Goal: Check status: Check status

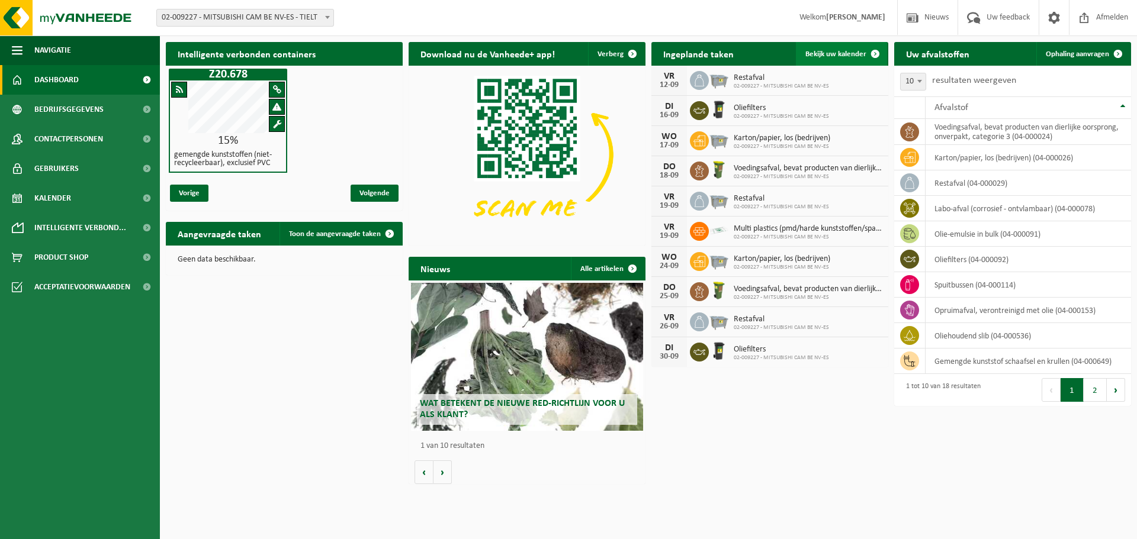
click at [817, 53] on span "Bekijk uw kalender" at bounding box center [835, 54] width 61 height 8
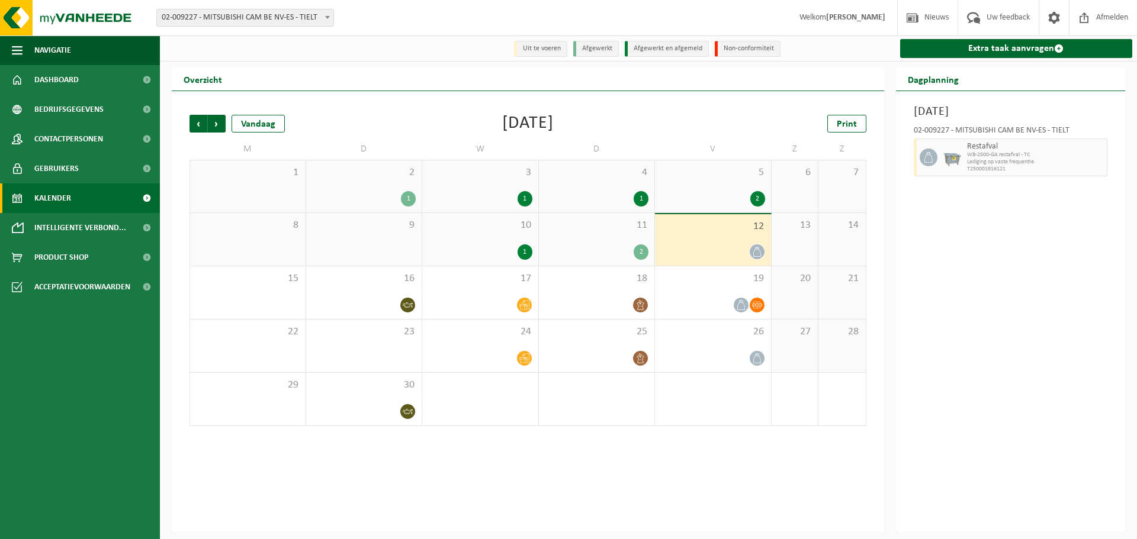
click at [370, 188] on div "2 1" at bounding box center [364, 186] width 116 height 52
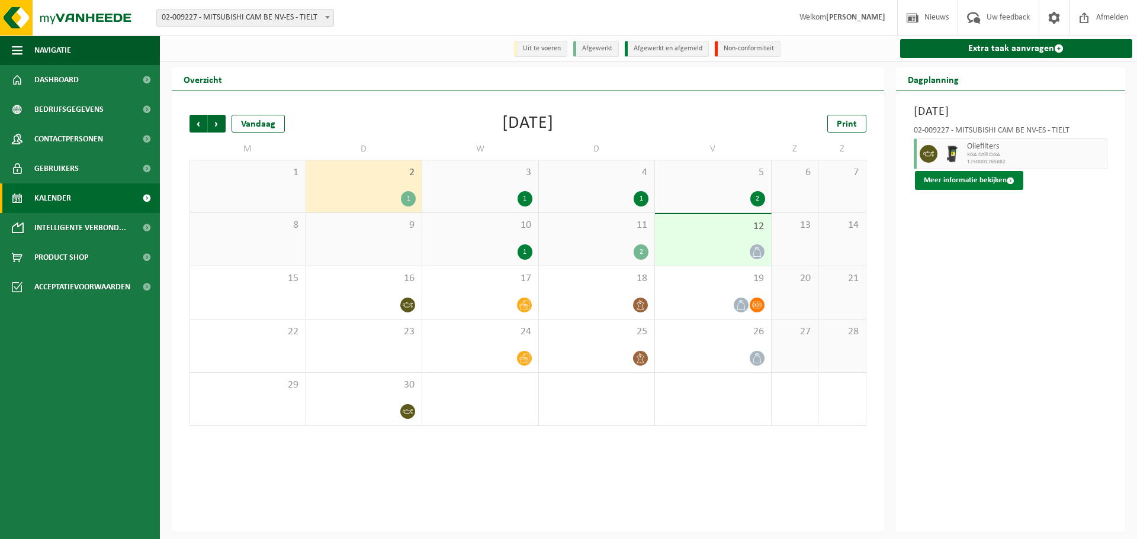
click at [968, 182] on button "Meer informatie bekijken" at bounding box center [969, 180] width 108 height 19
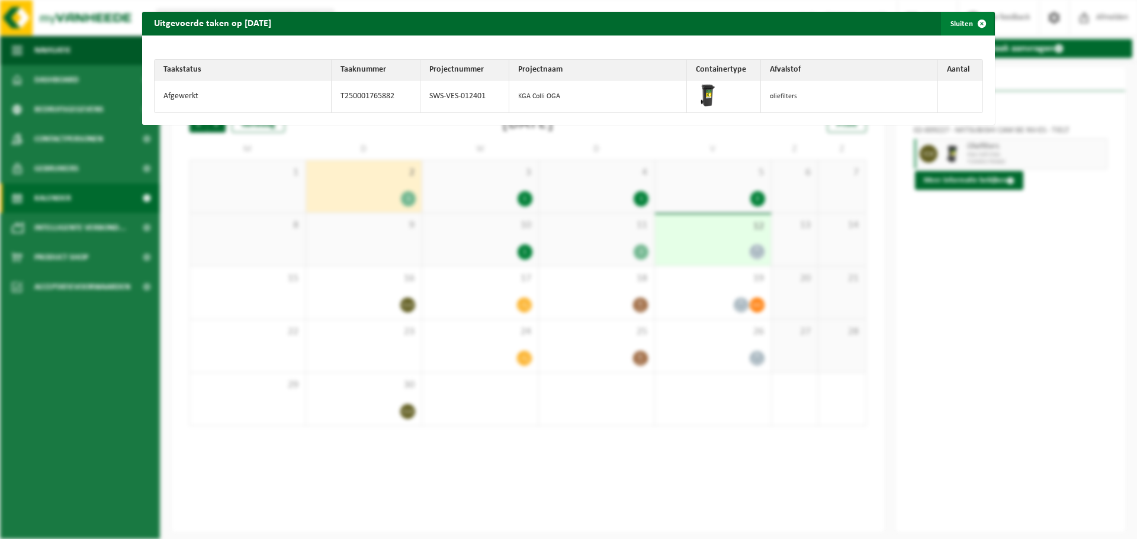
click at [975, 24] on span "button" at bounding box center [982, 24] width 24 height 24
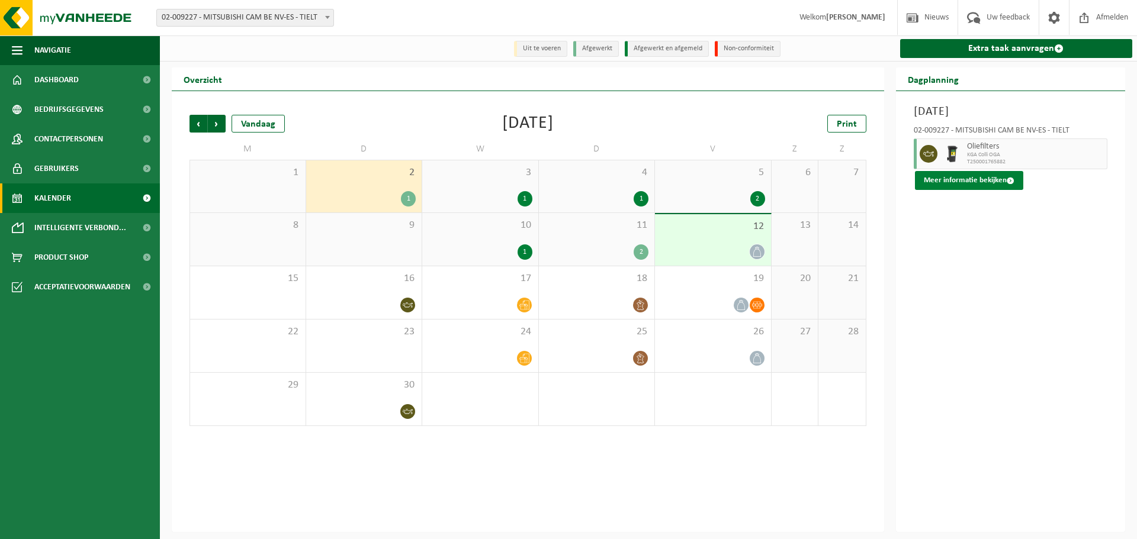
click at [934, 186] on button "Meer informatie bekijken" at bounding box center [969, 180] width 108 height 19
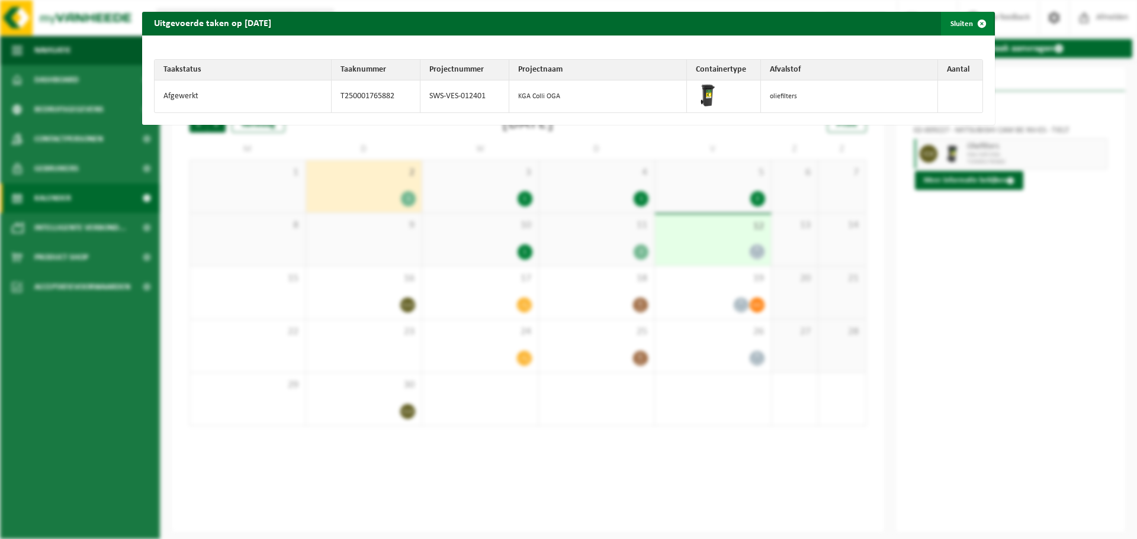
click at [970, 23] on span "button" at bounding box center [982, 24] width 24 height 24
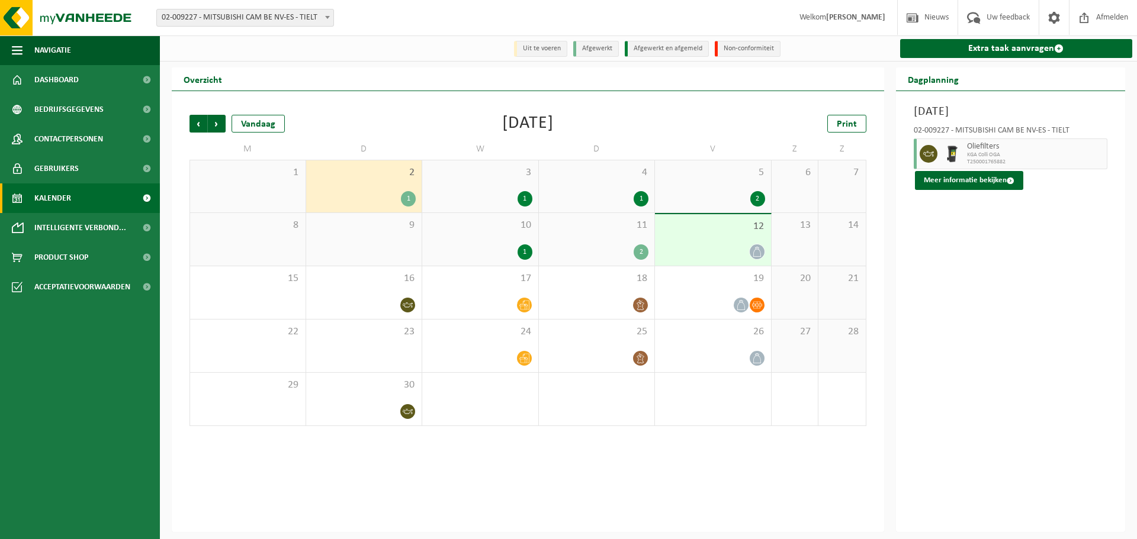
click at [519, 193] on div "1" at bounding box center [480, 198] width 104 height 15
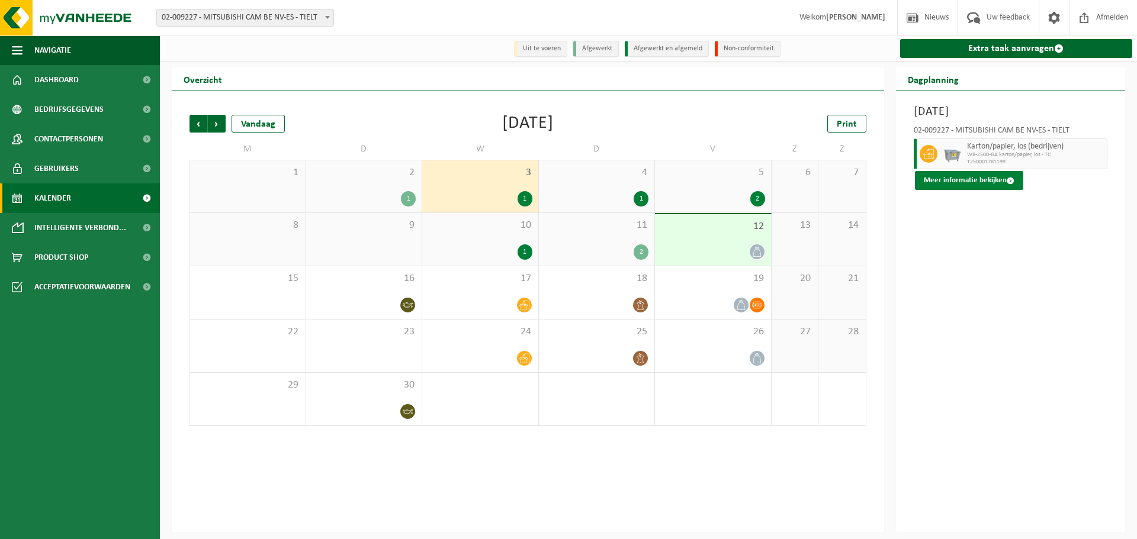
click at [975, 183] on button "Meer informatie bekijken" at bounding box center [969, 180] width 108 height 19
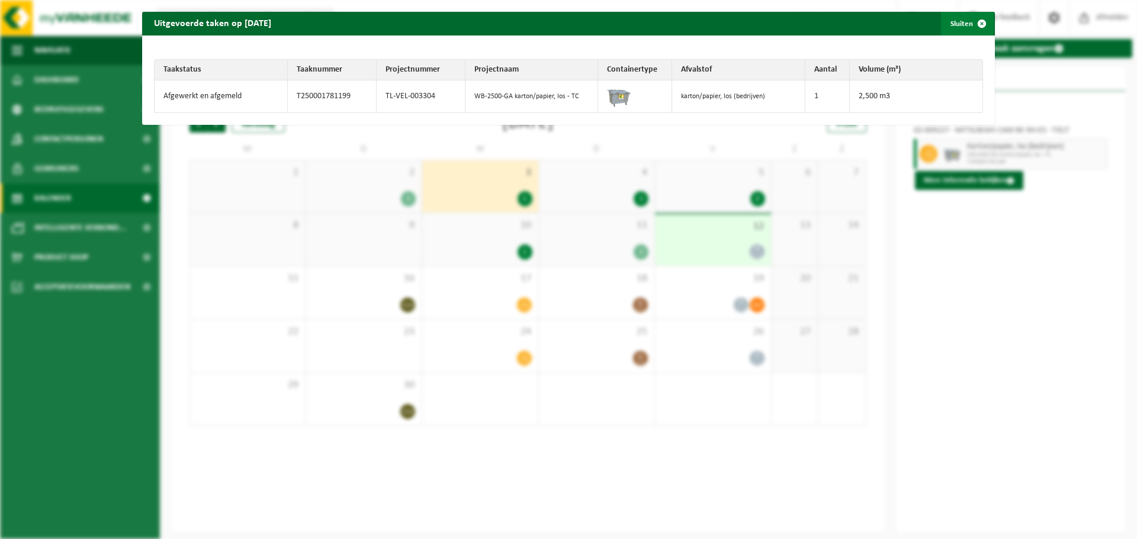
click at [972, 25] on span "button" at bounding box center [982, 24] width 24 height 24
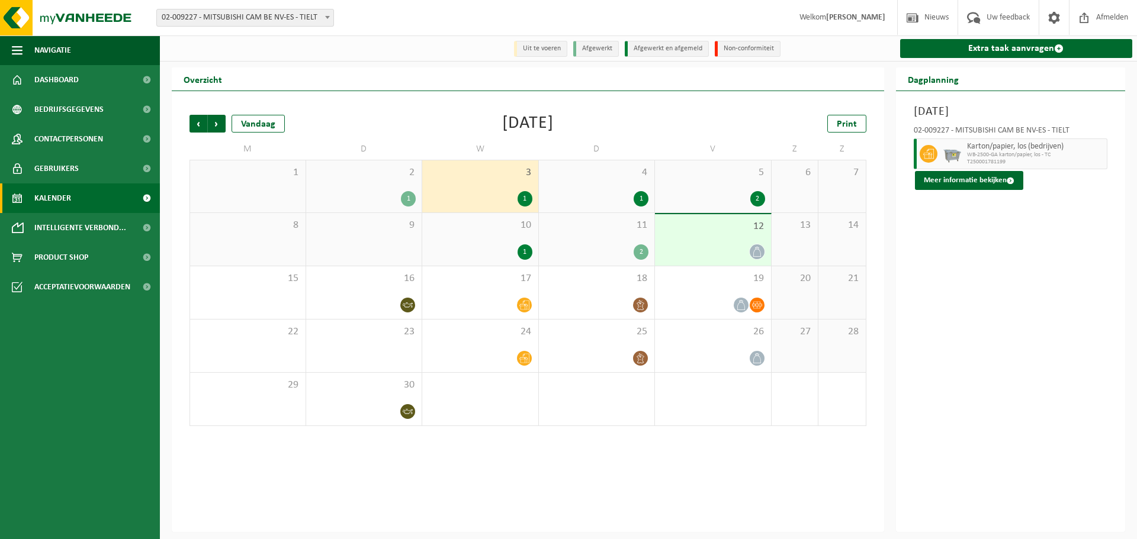
click at [599, 198] on div "1" at bounding box center [597, 198] width 104 height 15
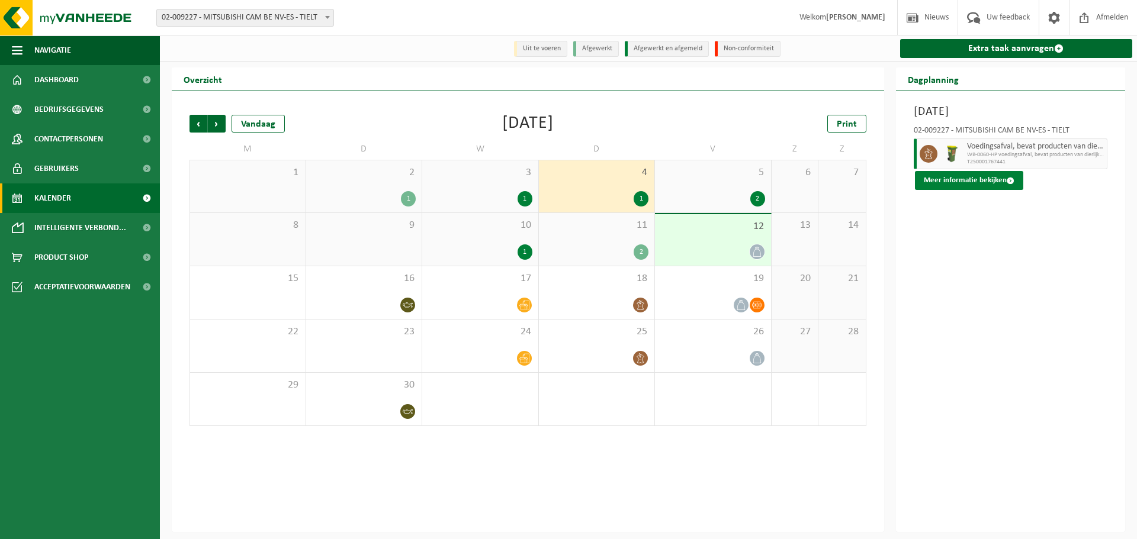
click at [965, 179] on button "Meer informatie bekijken" at bounding box center [969, 180] width 108 height 19
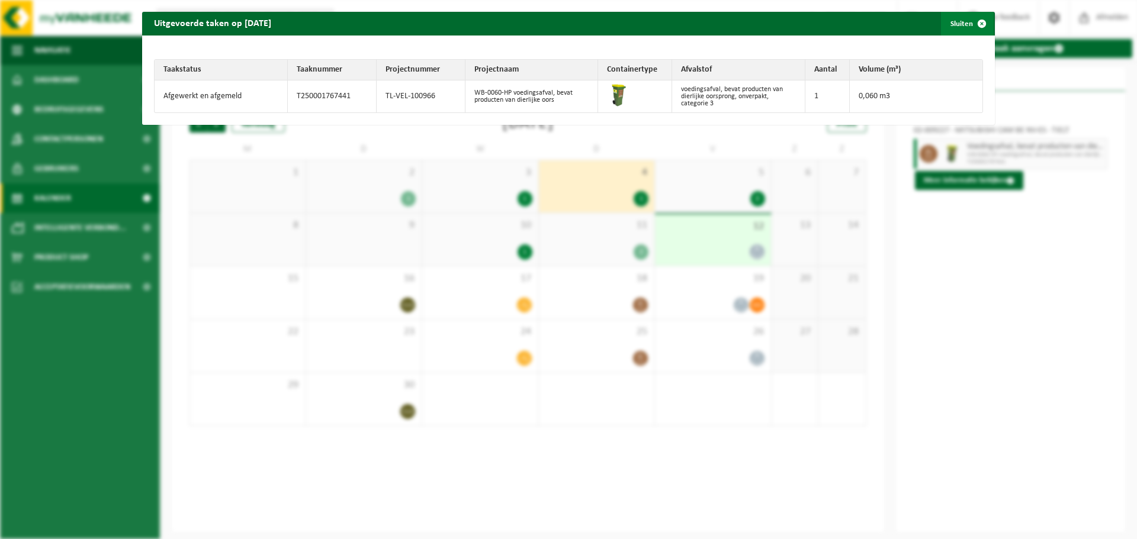
click at [975, 21] on span "button" at bounding box center [982, 24] width 24 height 24
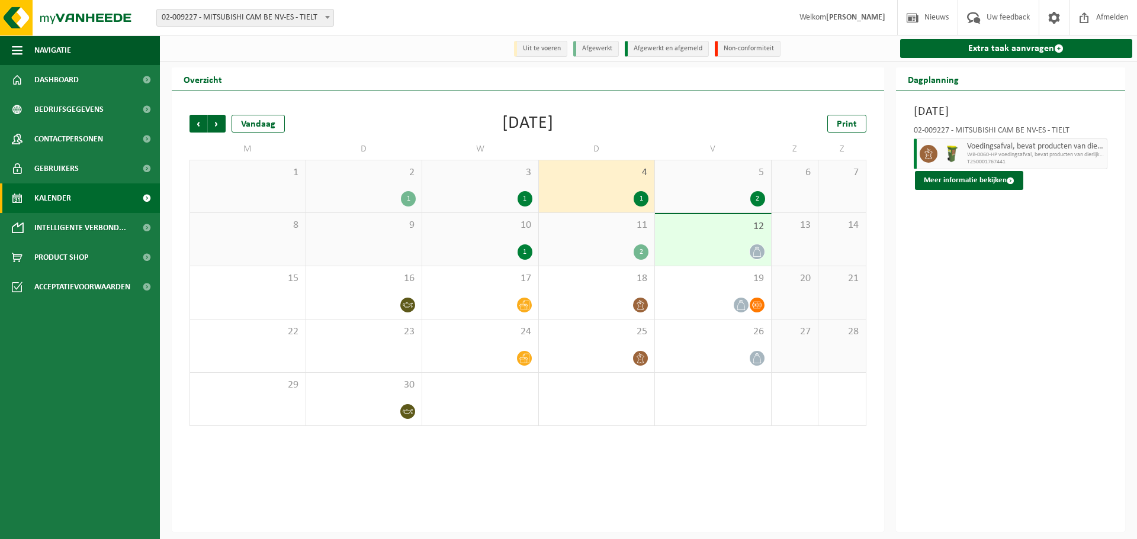
click at [499, 245] on div "1" at bounding box center [480, 252] width 104 height 15
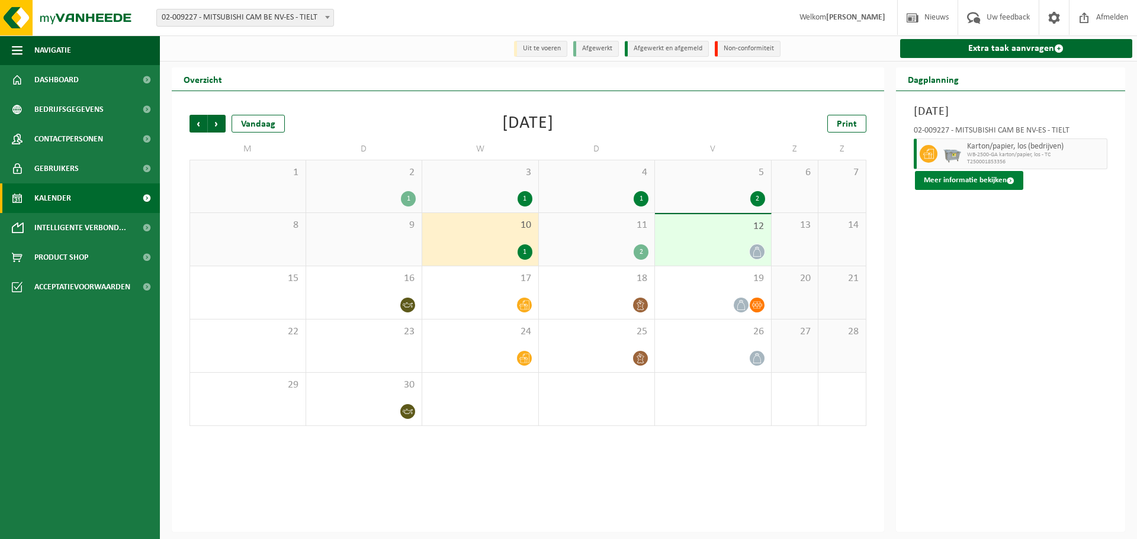
click at [942, 179] on button "Meer informatie bekijken" at bounding box center [969, 180] width 108 height 19
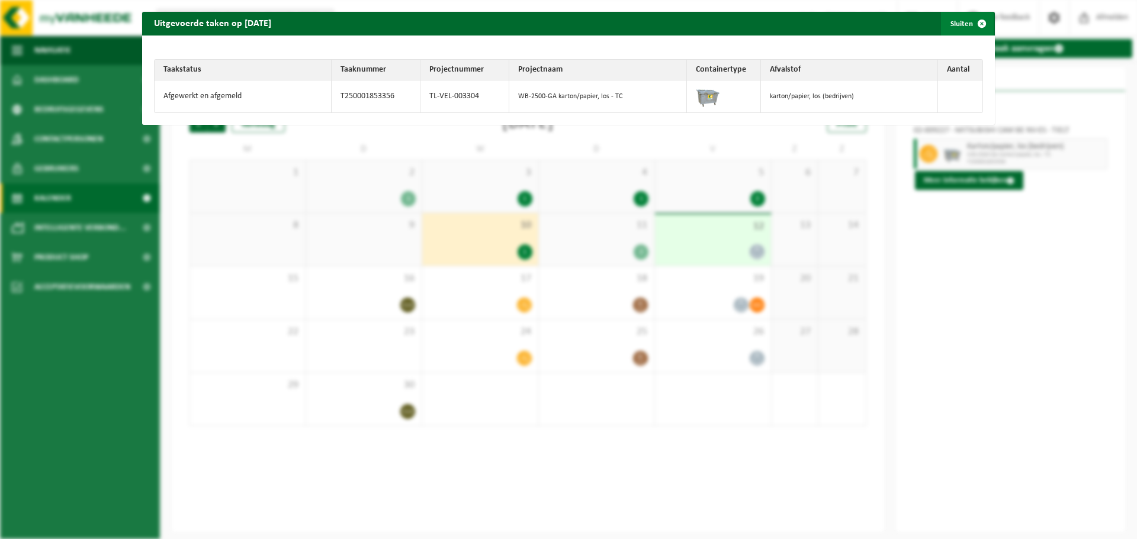
click at [975, 18] on span "button" at bounding box center [982, 24] width 24 height 24
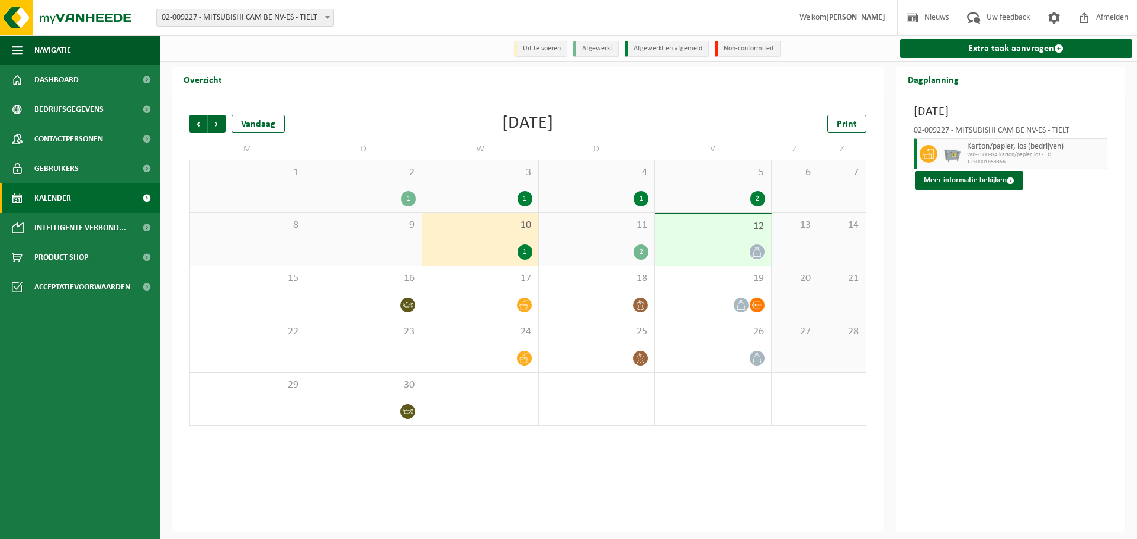
click at [623, 235] on div "11 2" at bounding box center [597, 239] width 116 height 53
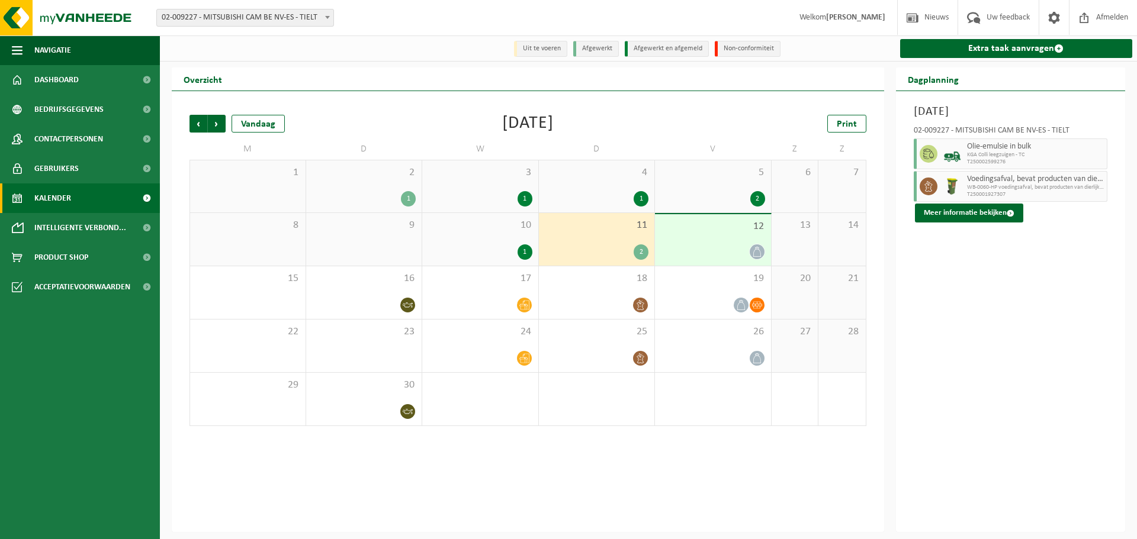
click at [610, 214] on div "11 2" at bounding box center [597, 239] width 116 height 53
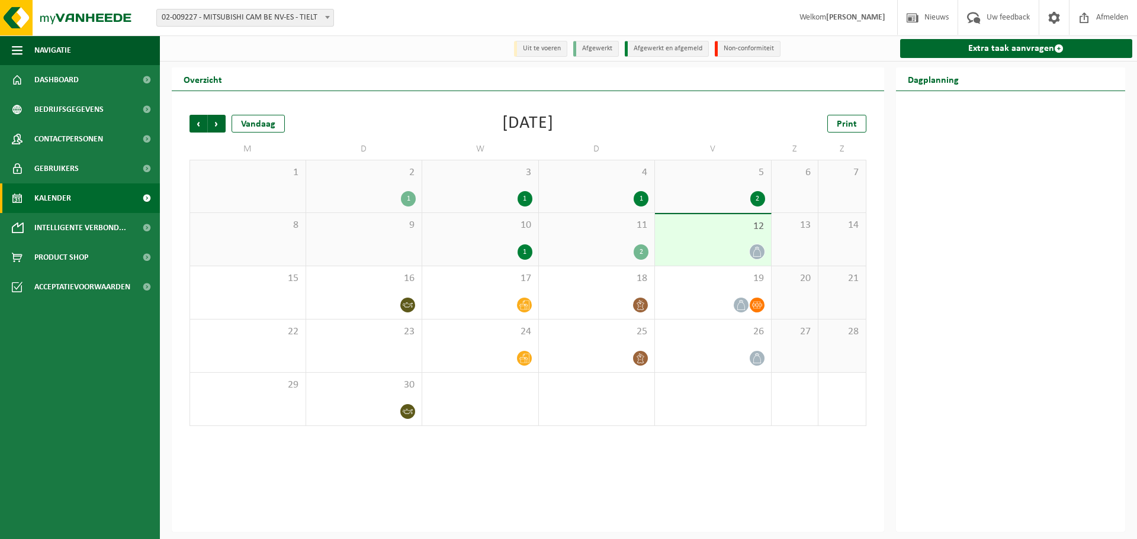
click at [611, 232] on span "11" at bounding box center [597, 225] width 104 height 13
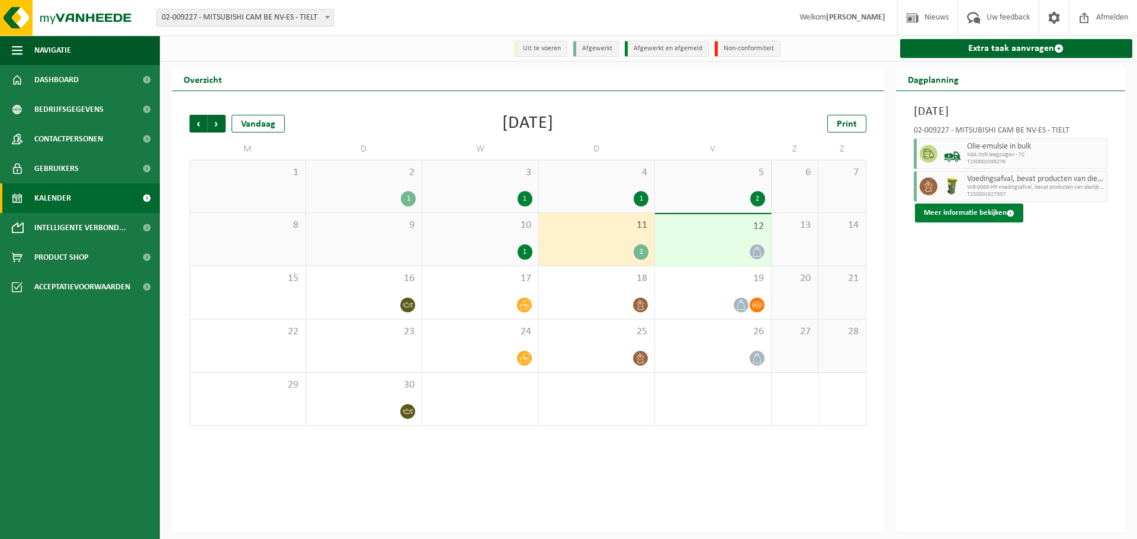
click at [965, 208] on button "Meer informatie bekijken" at bounding box center [969, 213] width 108 height 19
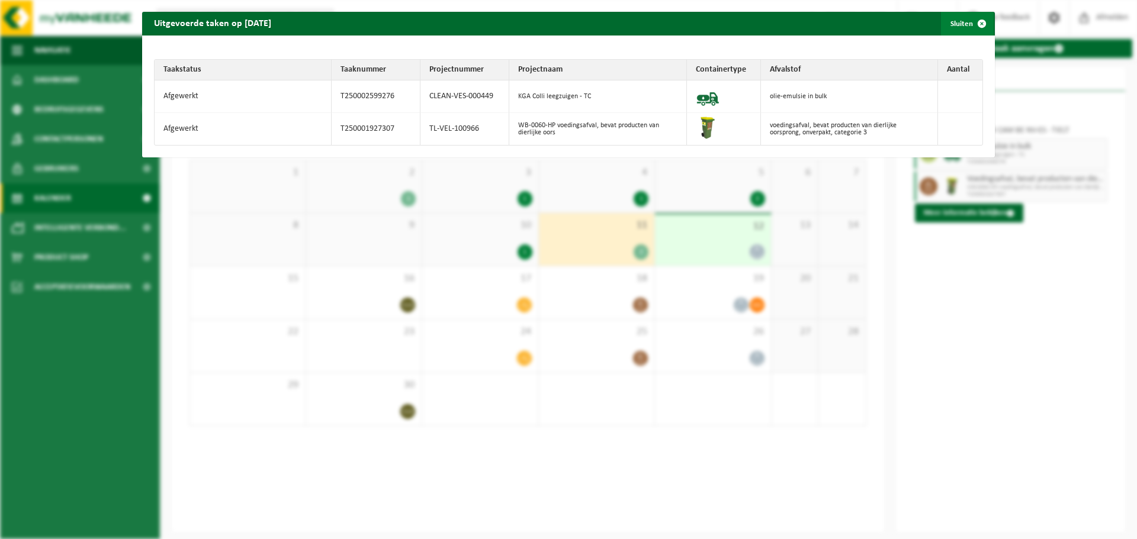
click at [975, 19] on span "button" at bounding box center [982, 24] width 24 height 24
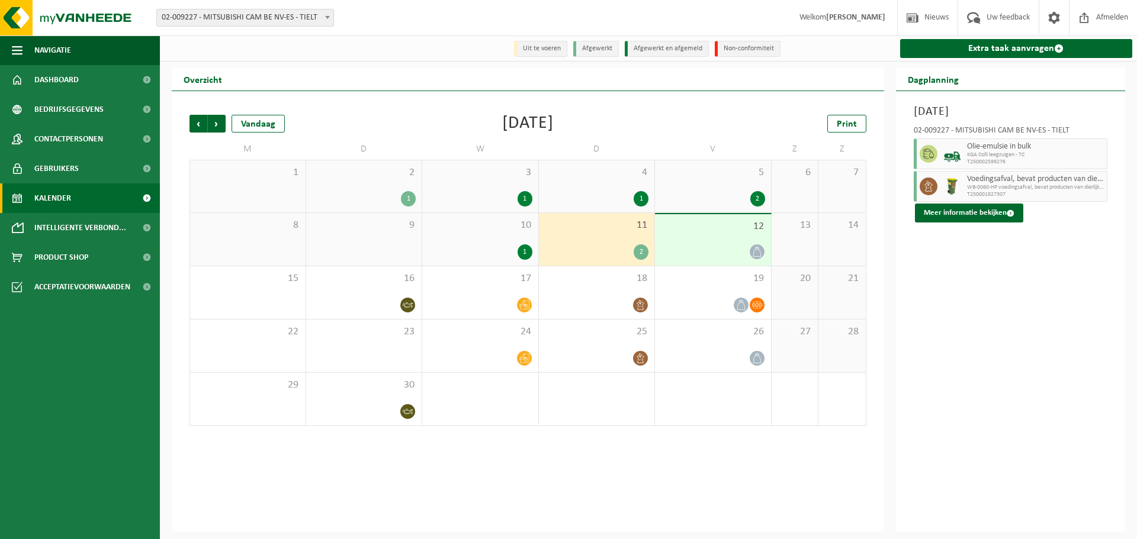
click at [741, 250] on div at bounding box center [713, 252] width 104 height 16
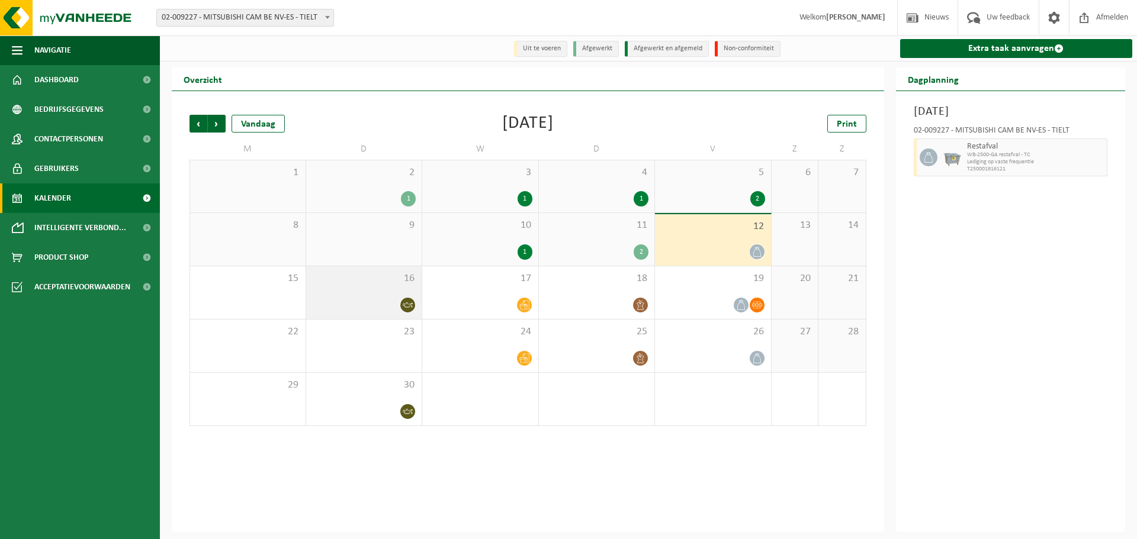
click at [378, 298] on div at bounding box center [364, 305] width 104 height 16
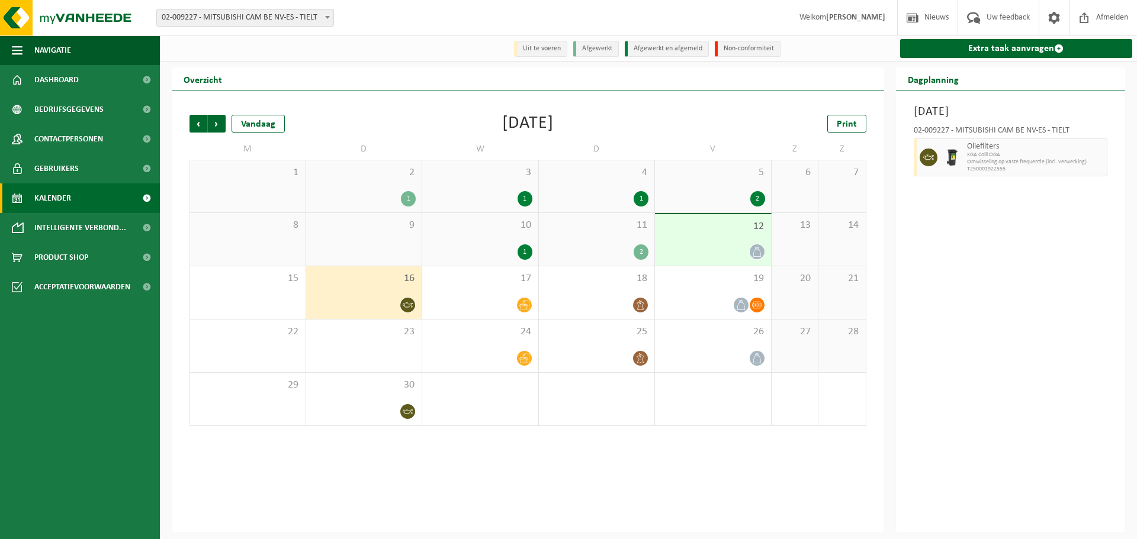
click at [518, 244] on div "10 1" at bounding box center [480, 239] width 116 height 53
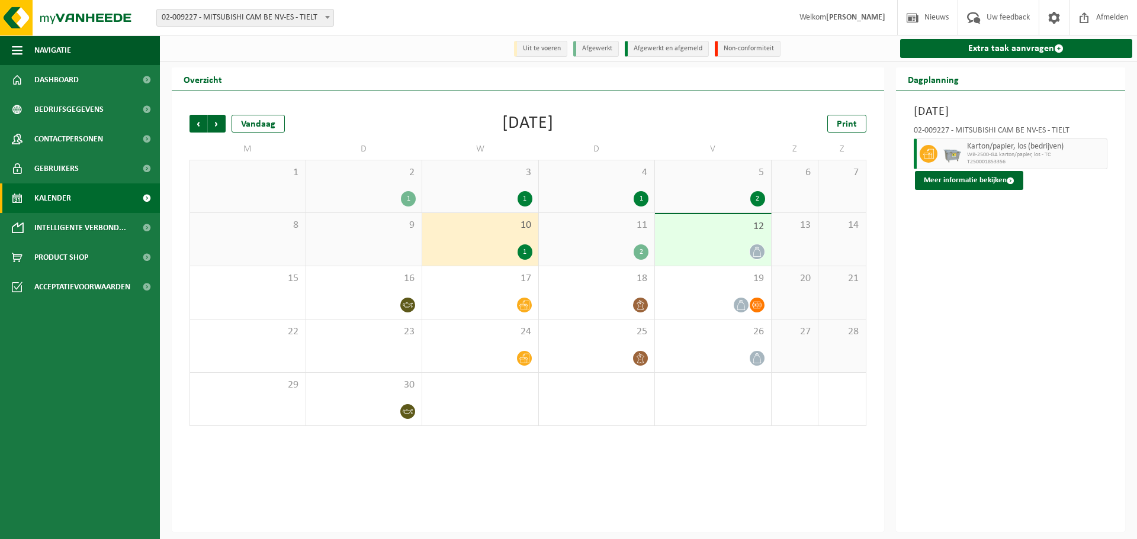
click at [534, 193] on div "3 1" at bounding box center [480, 186] width 116 height 52
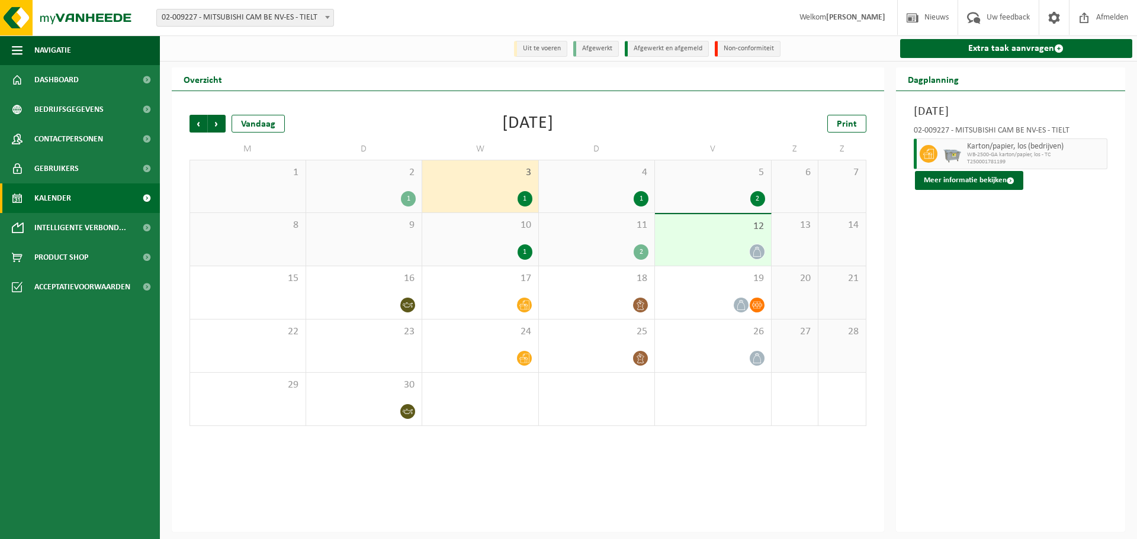
click at [730, 195] on div "2" at bounding box center [713, 198] width 104 height 15
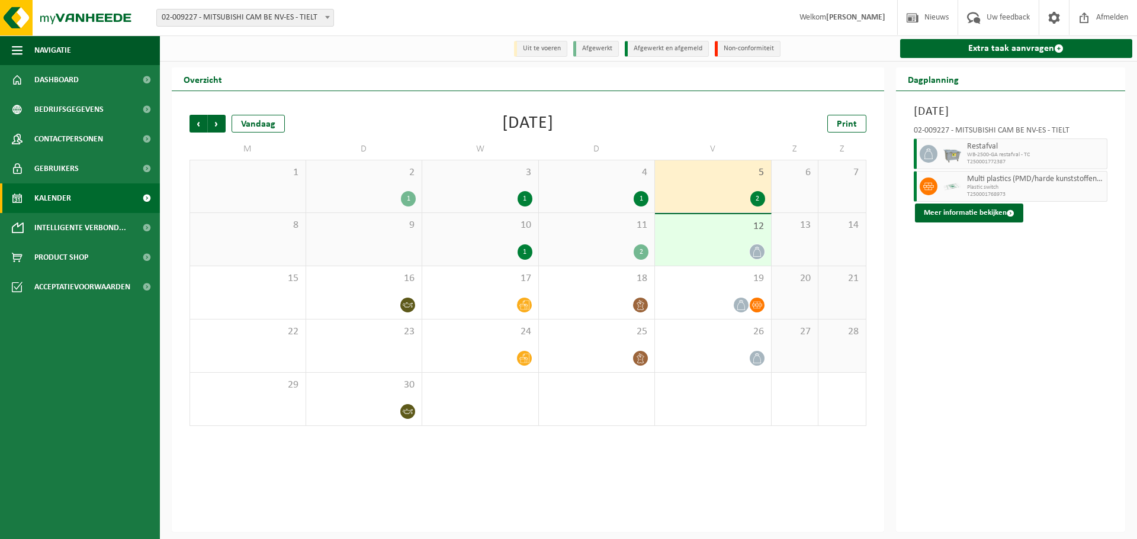
click at [406, 191] on div "2 1" at bounding box center [364, 186] width 116 height 52
